Goal: Information Seeking & Learning: Learn about a topic

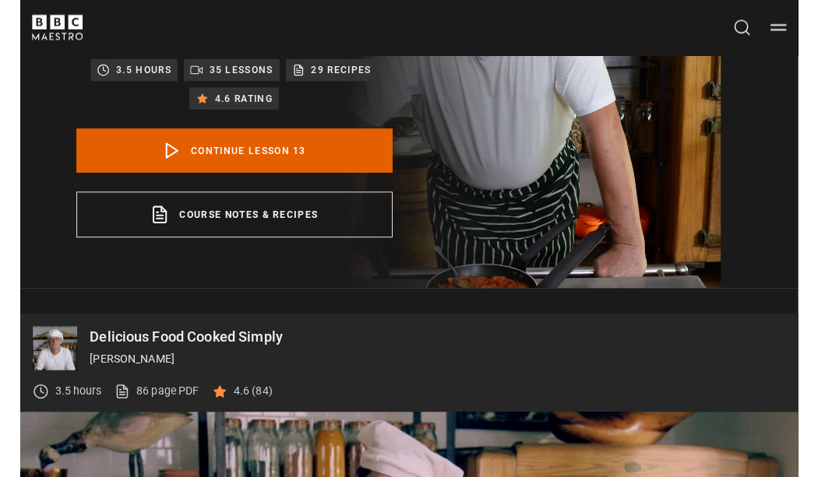
scroll to position [198, 0]
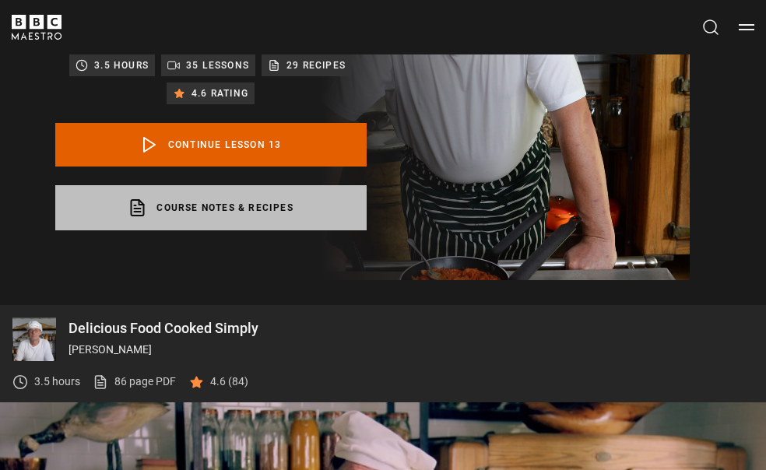
click at [257, 216] on link "Course notes & recipes opens in a new tab" at bounding box center [210, 207] width 311 height 45
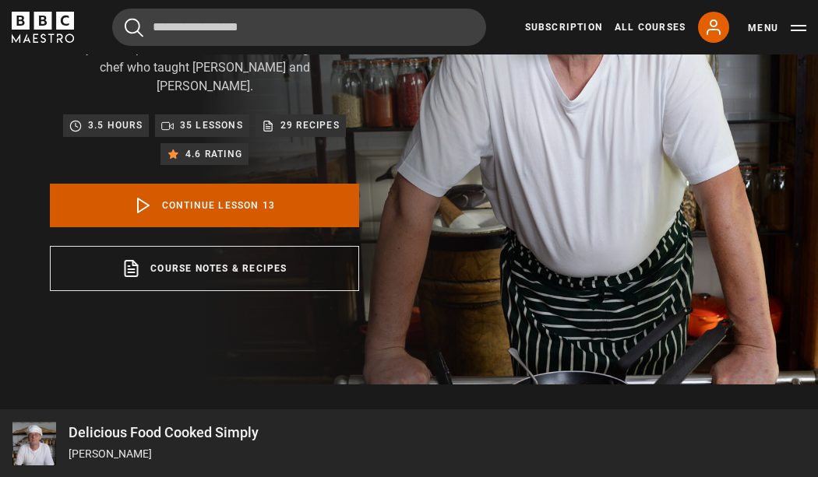
click at [259, 204] on link "Continue lesson 13" at bounding box center [204, 206] width 309 height 44
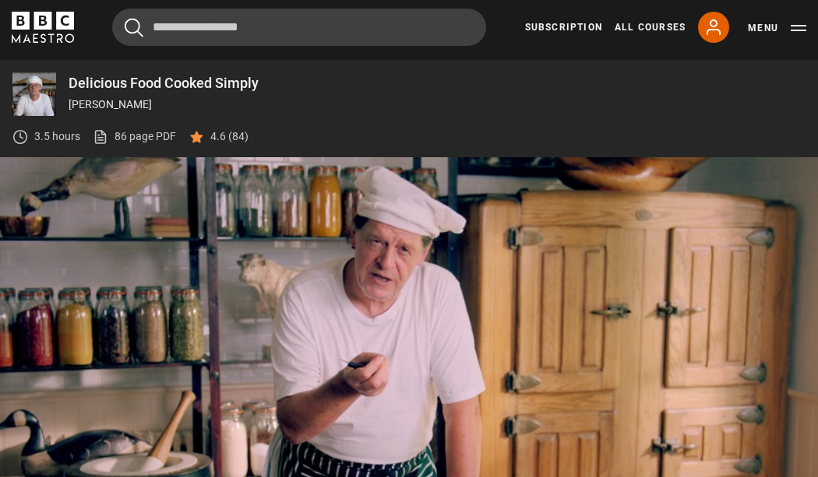
scroll to position [690, 0]
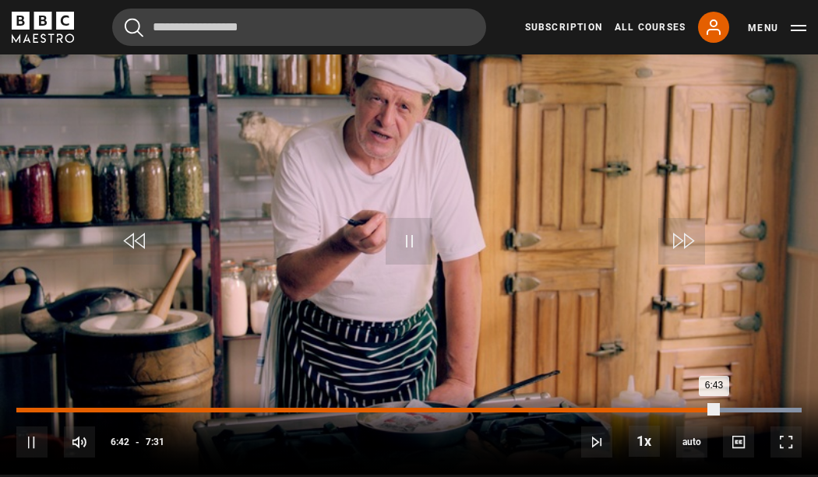
click at [700, 409] on div "6:33" at bounding box center [701, 410] width 2 height 5
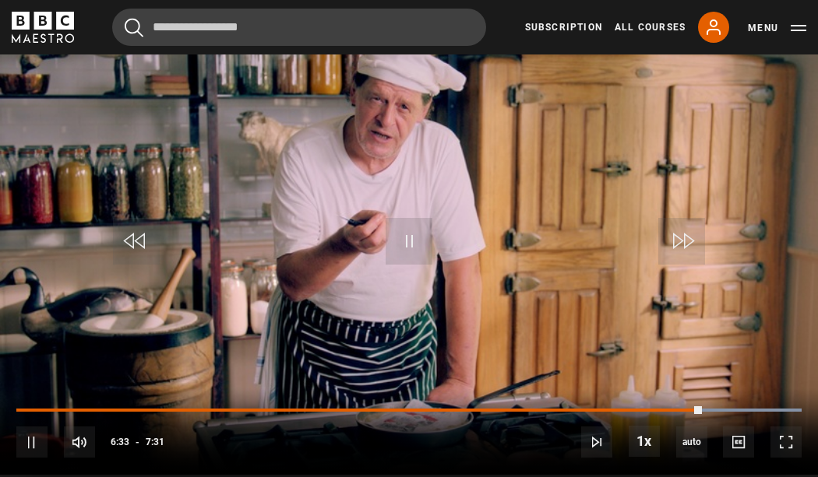
click at [681, 405] on div "10s Skip Back 10 seconds Pause 10s Skip Forward 10 seconds Loaded : 100.00% 6:3…" at bounding box center [409, 432] width 818 height 86
click at [675, 407] on div "10s Skip Back 10 seconds Pause 10s Skip Forward 10 seconds Loaded : 100.00% 6:3…" at bounding box center [409, 432] width 818 height 86
click at [676, 414] on div "10s Skip Back 10 seconds Pause 10s Skip Forward 10 seconds Loaded : 100.00% 6:1…" at bounding box center [409, 432] width 818 height 86
click at [682, 413] on div "10s Skip Back 10 seconds Pause 10s Skip Forward 10 seconds Loaded : 100.00% 6:3…" at bounding box center [409, 432] width 818 height 86
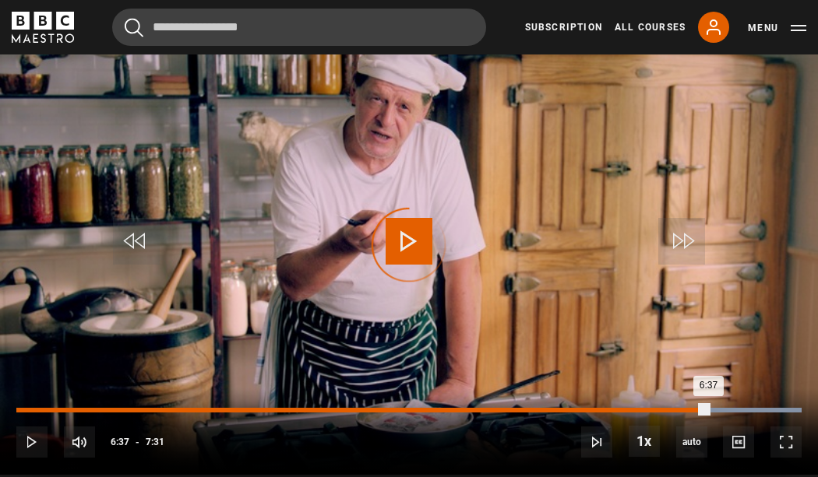
drag, startPoint x: 707, startPoint y: 407, endPoint x: 659, endPoint y: 407, distance: 48.3
click at [659, 408] on div "6:37" at bounding box center [362, 410] width 692 height 5
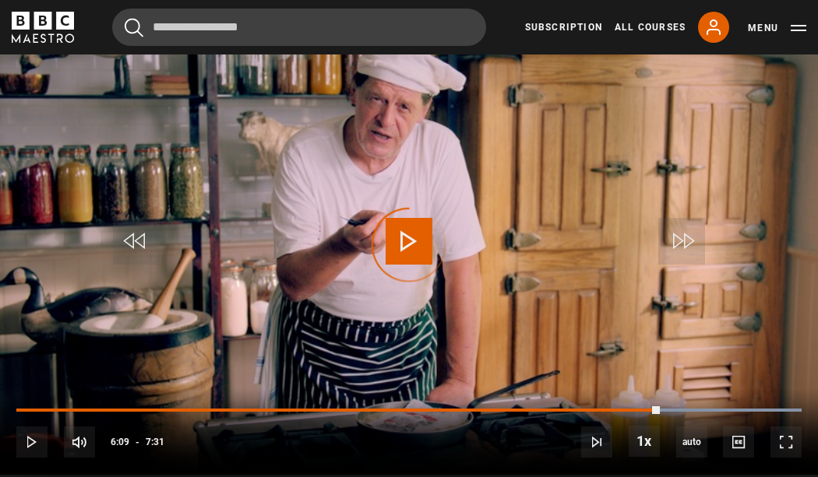
drag, startPoint x: 659, startPoint y: 407, endPoint x: 622, endPoint y: 407, distance: 36.6
click at [625, 409] on div "Loaded : 100.00% 6:09 6:09" at bounding box center [408, 410] width 785 height 3
drag, startPoint x: 622, startPoint y: 407, endPoint x: 582, endPoint y: 407, distance: 40.5
click at [582, 407] on div "10s Skip Back 10 seconds Play 10s Skip Forward 10 seconds Loaded : 0.00% 5:43 5…" at bounding box center [409, 432] width 818 height 86
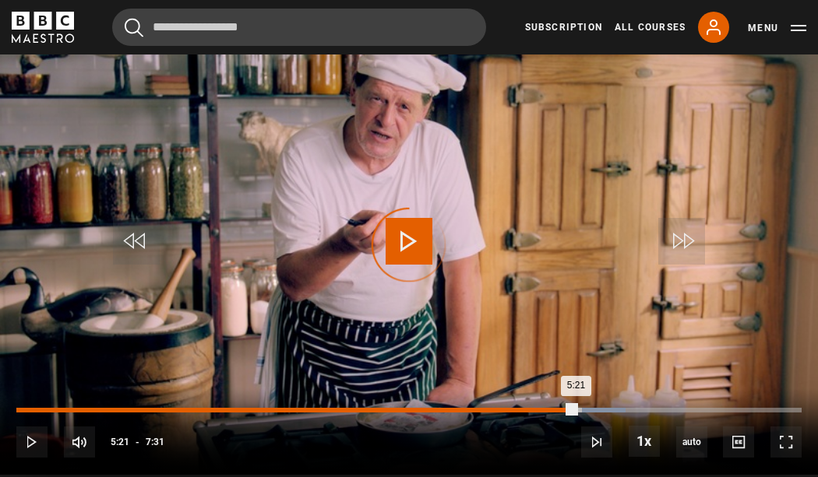
drag, startPoint x: 575, startPoint y: 407, endPoint x: 538, endPoint y: 407, distance: 36.6
click at [540, 408] on div "5:21" at bounding box center [295, 410] width 559 height 5
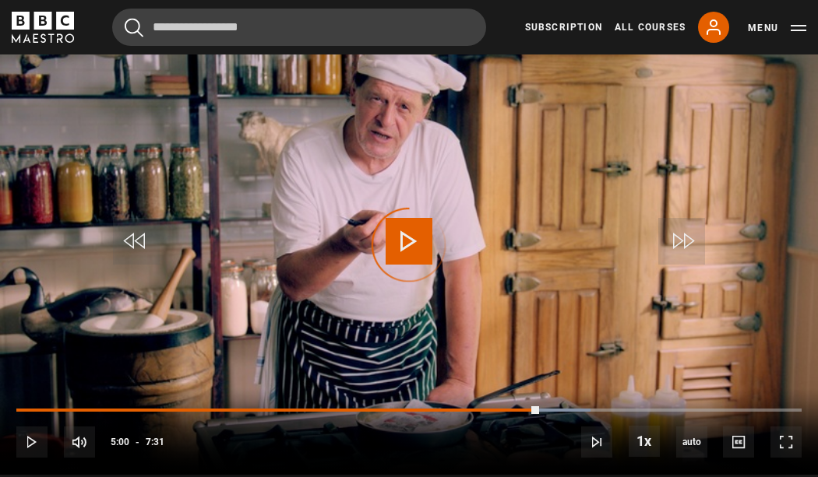
drag, startPoint x: 538, startPoint y: 407, endPoint x: 485, endPoint y: 407, distance: 53.0
click at [493, 409] on div "5:00" at bounding box center [277, 410] width 523 height 3
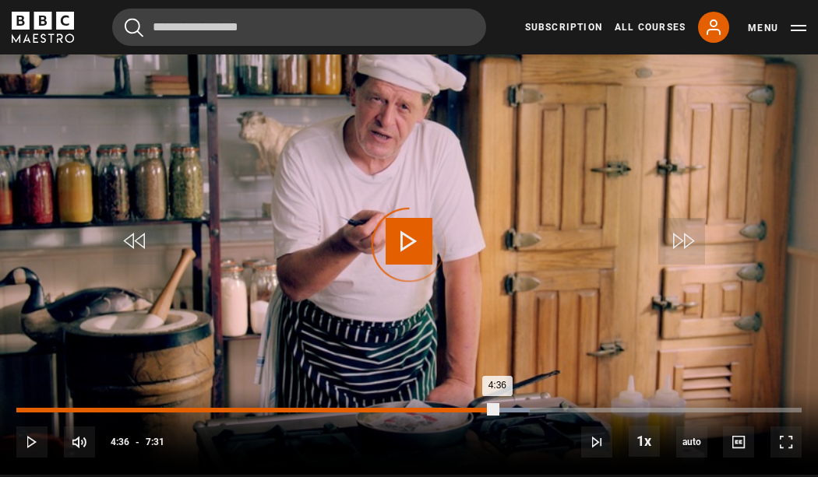
drag, startPoint x: 496, startPoint y: 408, endPoint x: 461, endPoint y: 408, distance: 35.0
click at [462, 408] on div "4:36" at bounding box center [256, 410] width 480 height 5
drag, startPoint x: 454, startPoint y: 408, endPoint x: 398, endPoint y: 408, distance: 56.1
click at [398, 408] on div "4:12" at bounding box center [235, 410] width 438 height 5
drag, startPoint x: 398, startPoint y: 408, endPoint x: 364, endPoint y: 408, distance: 34.3
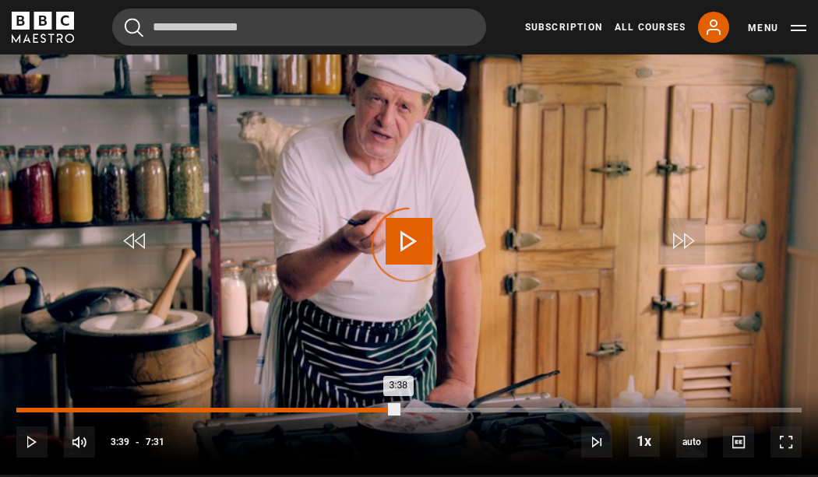
click at [364, 408] on div "Loaded : 0.00% 3:20 3:38" at bounding box center [408, 410] width 785 height 5
drag, startPoint x: 364, startPoint y: 408, endPoint x: 309, endPoint y: 408, distance: 54.5
click at [309, 408] on div "3:20" at bounding box center [190, 410] width 349 height 5
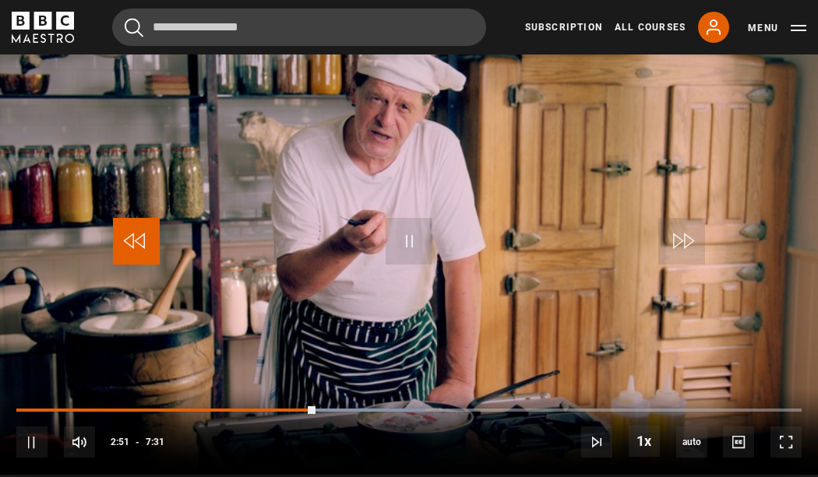
click at [130, 237] on span "Video Player" at bounding box center [136, 241] width 47 height 47
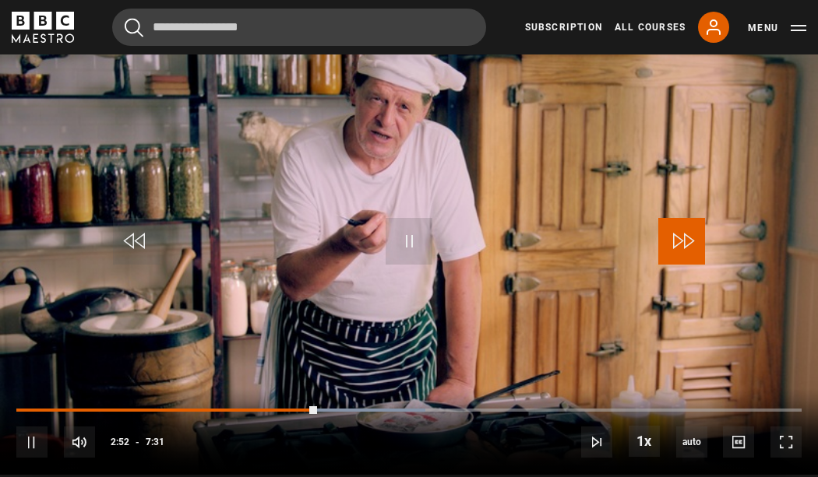
click at [695, 240] on span "Video Player" at bounding box center [681, 241] width 47 height 47
click at [694, 240] on span "Video Player" at bounding box center [681, 241] width 47 height 47
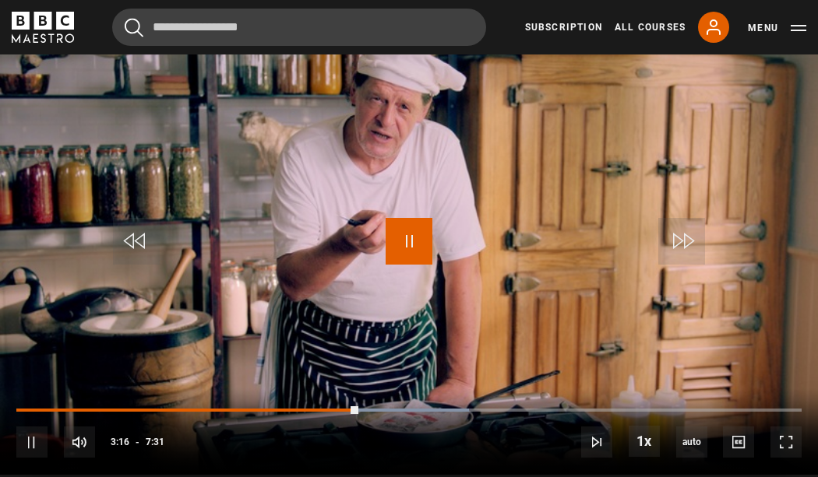
click at [399, 244] on span "Video Player" at bounding box center [408, 241] width 47 height 47
click at [407, 244] on span "Video Player" at bounding box center [408, 241] width 47 height 47
click at [417, 241] on span "Video Player" at bounding box center [408, 241] width 47 height 47
